Goal: Complete application form

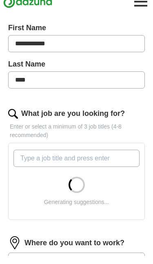
scroll to position [170, 0]
click at [100, 160] on input "What job are you looking for?" at bounding box center [76, 166] width 126 height 17
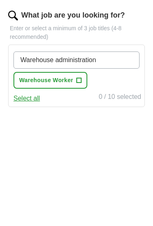
scroll to position [277, 0]
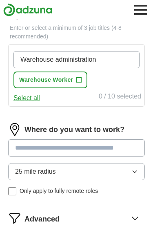
type input "Warehouse administration"
click at [104, 146] on div "Where do you want to work? 25 mile radius Only apply to fully remote roles" at bounding box center [76, 162] width 137 height 79
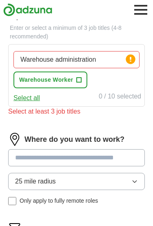
scroll to position [277, 0]
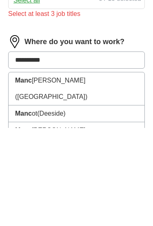
type input "**********"
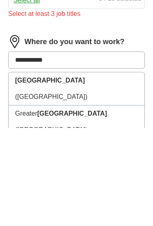
click at [87, 191] on span "([GEOGRAPHIC_DATA])" at bounding box center [51, 194] width 72 height 7
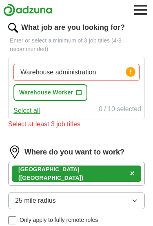
scroll to position [260, 0]
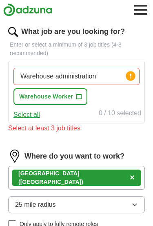
click at [34, 116] on button "Select all" at bounding box center [26, 115] width 27 height 10
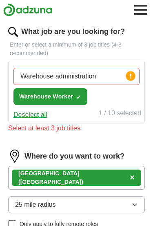
click at [132, 77] on circle at bounding box center [130, 75] width 9 height 9
click at [111, 96] on div "Warehouse administration Press return to add title Warehouse Worker ✓ ×" at bounding box center [77, 87] width 130 height 44
click at [38, 114] on button "Deselect all" at bounding box center [30, 115] width 34 height 10
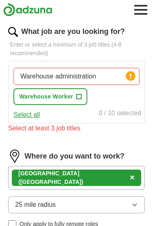
click at [134, 76] on circle at bounding box center [130, 75] width 9 height 9
click at [130, 84] on input "Warehouse administration" at bounding box center [76, 76] width 126 height 17
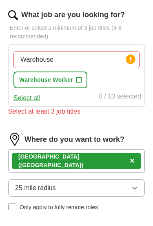
scroll to position [277, 0]
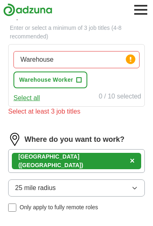
click at [136, 58] on icon at bounding box center [130, 59] width 11 height 11
click at [130, 62] on circle at bounding box center [130, 58] width 9 height 9
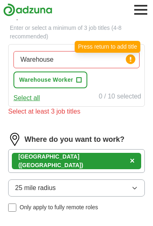
click at [100, 60] on input "Warehouse" at bounding box center [76, 59] width 126 height 17
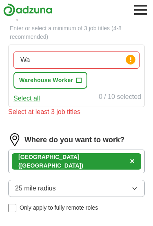
type input "W"
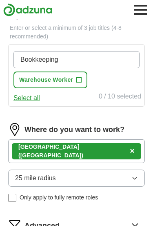
scroll to position [277, 0]
click at [99, 177] on div "Where do you want to work? [GEOGRAPHIC_DATA] ([GEOGRAPHIC_DATA]) × 25 mile radi…" at bounding box center [76, 165] width 137 height 85
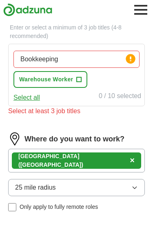
scroll to position [273, 0]
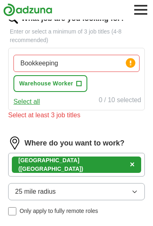
click at [90, 63] on input "Bookkeeping" at bounding box center [76, 63] width 126 height 17
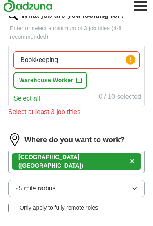
click at [80, 81] on span "+" at bounding box center [79, 84] width 5 height 7
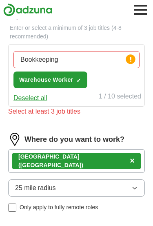
click at [132, 62] on circle at bounding box center [130, 58] width 9 height 9
click at [102, 67] on input "Bookkeeping" at bounding box center [76, 59] width 126 height 17
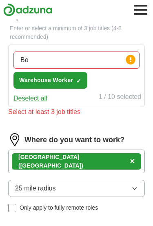
type input "B"
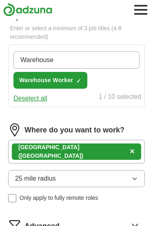
type input "Warehouse"
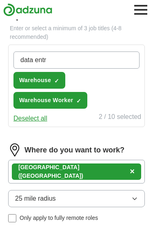
type input "data entry"
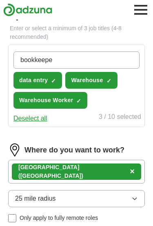
type input "bookkeeper"
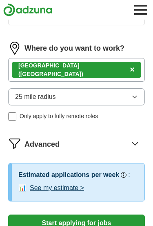
click at [135, 100] on icon "button" at bounding box center [135, 97] width 7 height 7
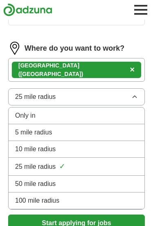
click at [90, 184] on div "50 mile radius" at bounding box center [76, 184] width 123 height 10
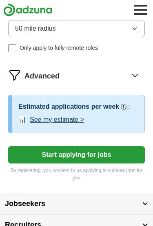
scroll to position [467, 0]
click at [116, 152] on button "Start applying for jobs" at bounding box center [76, 154] width 137 height 17
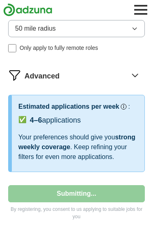
select select "**"
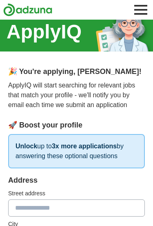
scroll to position [6, 0]
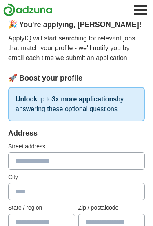
click at [85, 162] on input "text" at bounding box center [76, 160] width 137 height 17
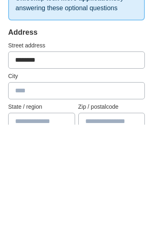
type input "********"
click at [23, 184] on input "text" at bounding box center [76, 192] width 137 height 17
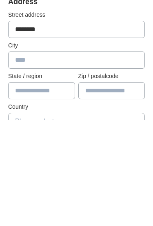
type input "**********"
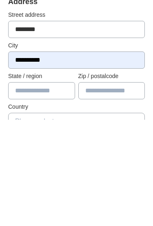
type input "**********"
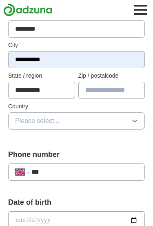
type input "*******"
type input "**********"
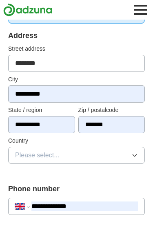
scroll to position [151, 0]
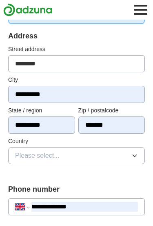
click at [124, 126] on input "*******" at bounding box center [111, 125] width 67 height 17
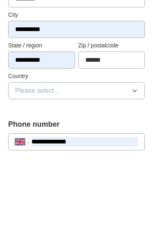
type input "******"
click at [37, 151] on span "Please select..." at bounding box center [37, 156] width 45 height 10
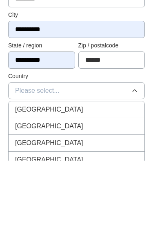
scroll to position [217, 0]
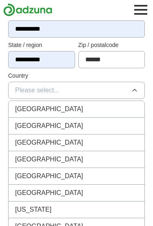
click at [20, 114] on li "[GEOGRAPHIC_DATA]" at bounding box center [77, 109] width 136 height 17
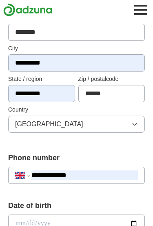
scroll to position [183, 0]
click at [47, 96] on input "**********" at bounding box center [41, 93] width 67 height 17
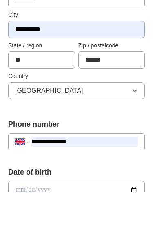
type input "*"
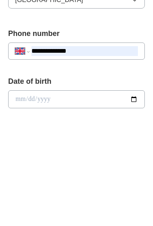
type input "********"
click at [89, 152] on input "**********" at bounding box center [84, 157] width 107 height 10
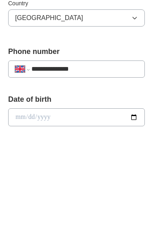
type input "**********"
click at [20, 197] on input "date" at bounding box center [76, 206] width 137 height 18
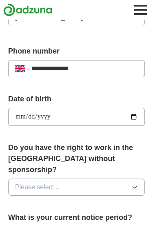
click at [43, 113] on input "**********" at bounding box center [76, 117] width 137 height 18
type input "**********"
click at [113, 179] on button "Please select..." at bounding box center [76, 187] width 137 height 17
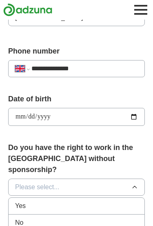
click at [78, 198] on li "Yes" at bounding box center [77, 206] width 136 height 17
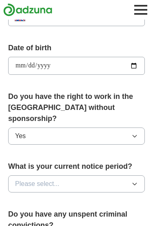
scroll to position [350, 0]
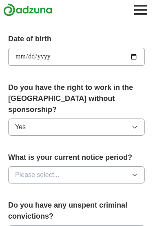
click at [129, 166] on button "Please select..." at bounding box center [76, 174] width 137 height 17
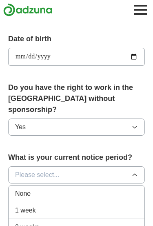
click at [63, 206] on div "1 week" at bounding box center [76, 211] width 123 height 10
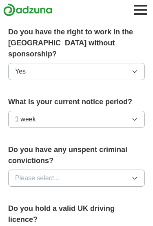
click at [133, 111] on button "1 week" at bounding box center [76, 119] width 137 height 17
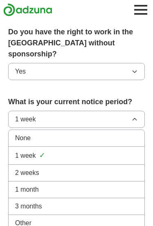
click at [134, 116] on icon "button" at bounding box center [135, 119] width 7 height 7
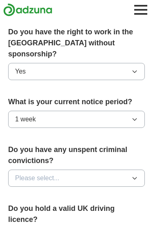
click at [81, 170] on button "Please select..." at bounding box center [76, 178] width 137 height 17
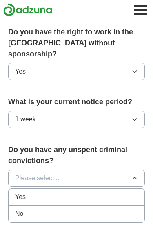
click at [74, 209] on div "No" at bounding box center [76, 214] width 123 height 10
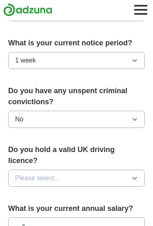
click at [132, 170] on button "Please select..." at bounding box center [76, 178] width 137 height 17
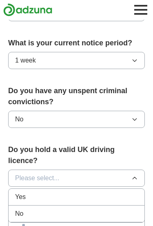
click at [78, 206] on li "No" at bounding box center [77, 214] width 136 height 17
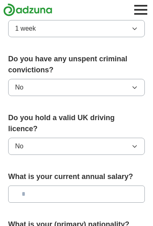
scroll to position [505, 0]
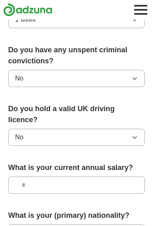
click at [107, 177] on input "text" at bounding box center [76, 185] width 137 height 17
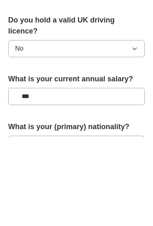
type input "**"
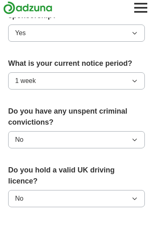
scroll to position [435, 0]
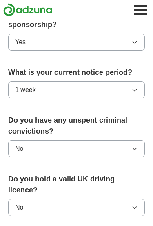
click at [134, 87] on icon "button" at bounding box center [135, 90] width 7 height 7
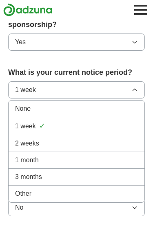
click at [86, 104] on div "None" at bounding box center [76, 109] width 123 height 10
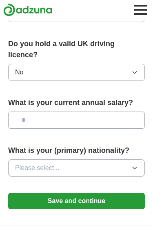
scroll to position [570, 0]
click at [133, 165] on icon "button" at bounding box center [135, 168] width 7 height 7
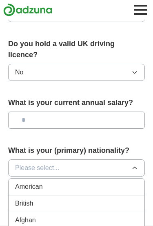
click at [84, 159] on button "Please select..." at bounding box center [76, 167] width 137 height 17
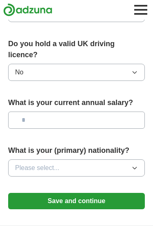
click at [109, 159] on button "Please select..." at bounding box center [76, 167] width 137 height 17
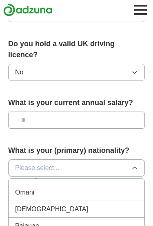
scroll to position [2240, 0]
click at [81, 218] on li "Palauan" at bounding box center [77, 226] width 136 height 17
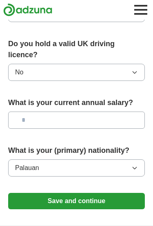
click at [108, 159] on button "Palauan" at bounding box center [76, 167] width 137 height 17
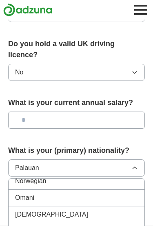
scroll to position [2238, 0]
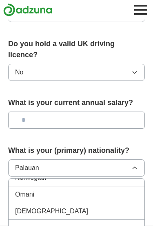
click at [78, 206] on div "[DEMOGRAPHIC_DATA]" at bounding box center [76, 211] width 123 height 10
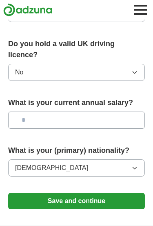
click at [103, 193] on button "Save and continue" at bounding box center [76, 201] width 137 height 16
